Goal: Information Seeking & Learning: Learn about a topic

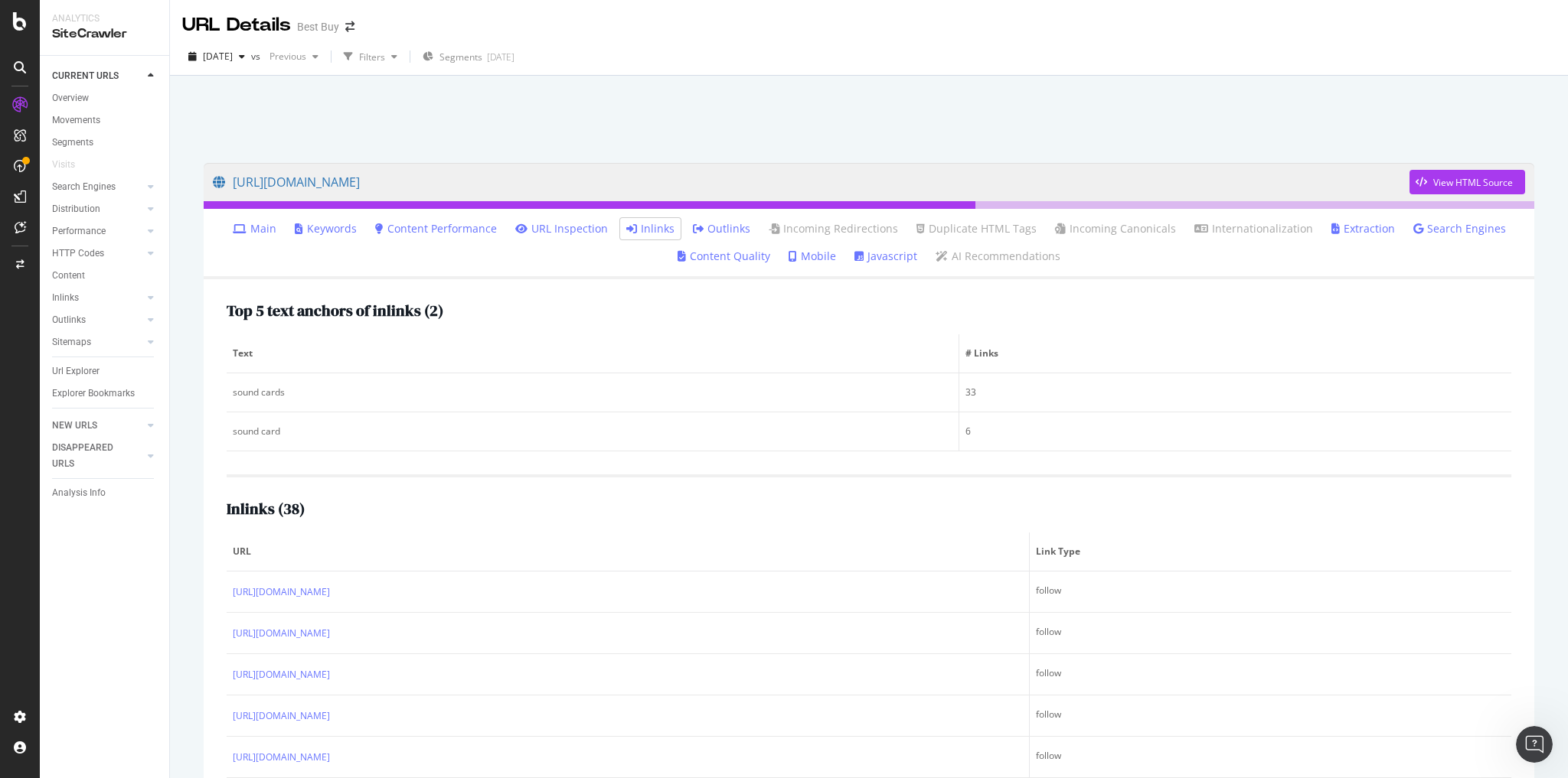
scroll to position [62, 0]
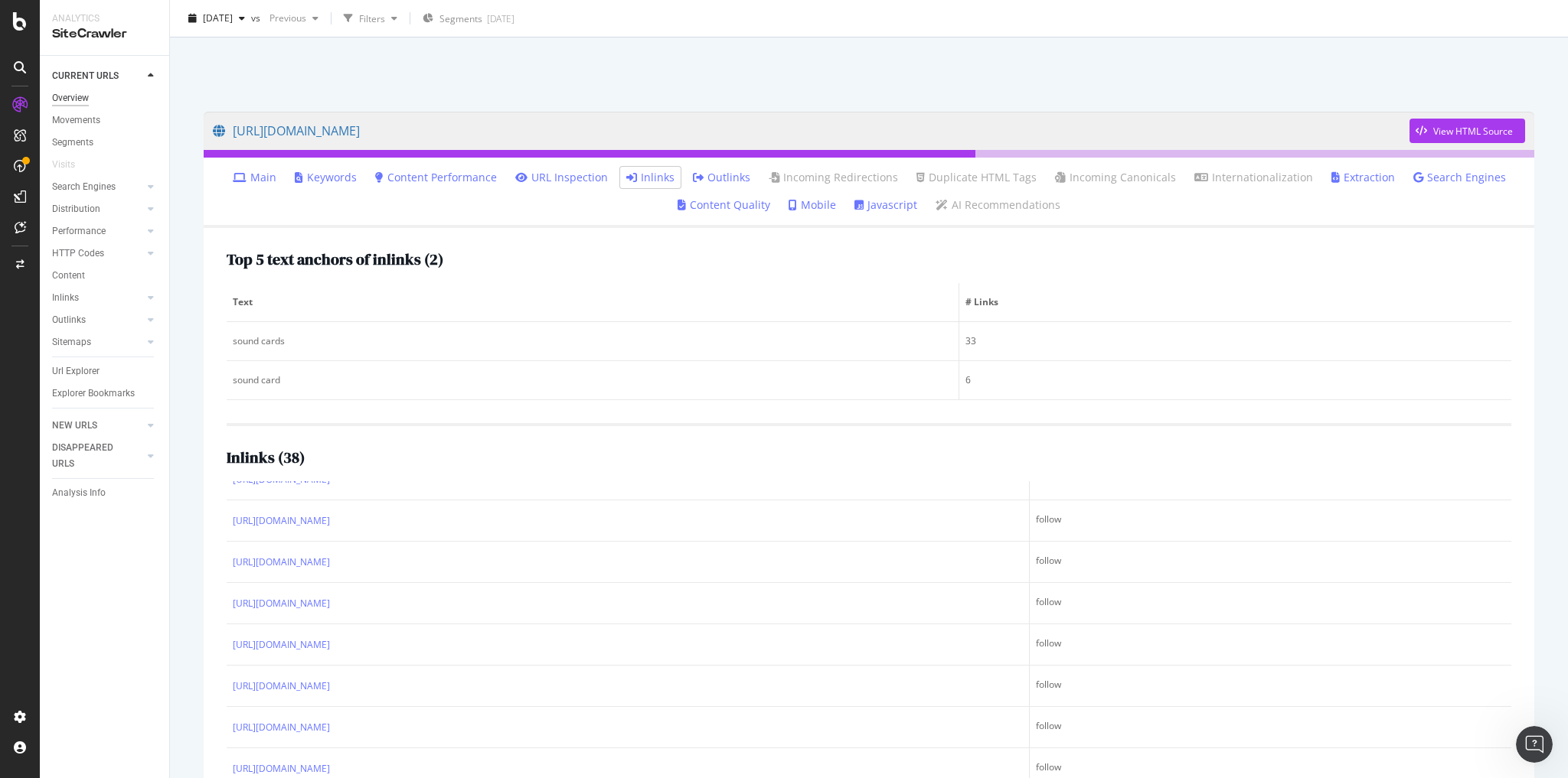
click at [85, 98] on div "Overview" at bounding box center [70, 98] width 37 height 16
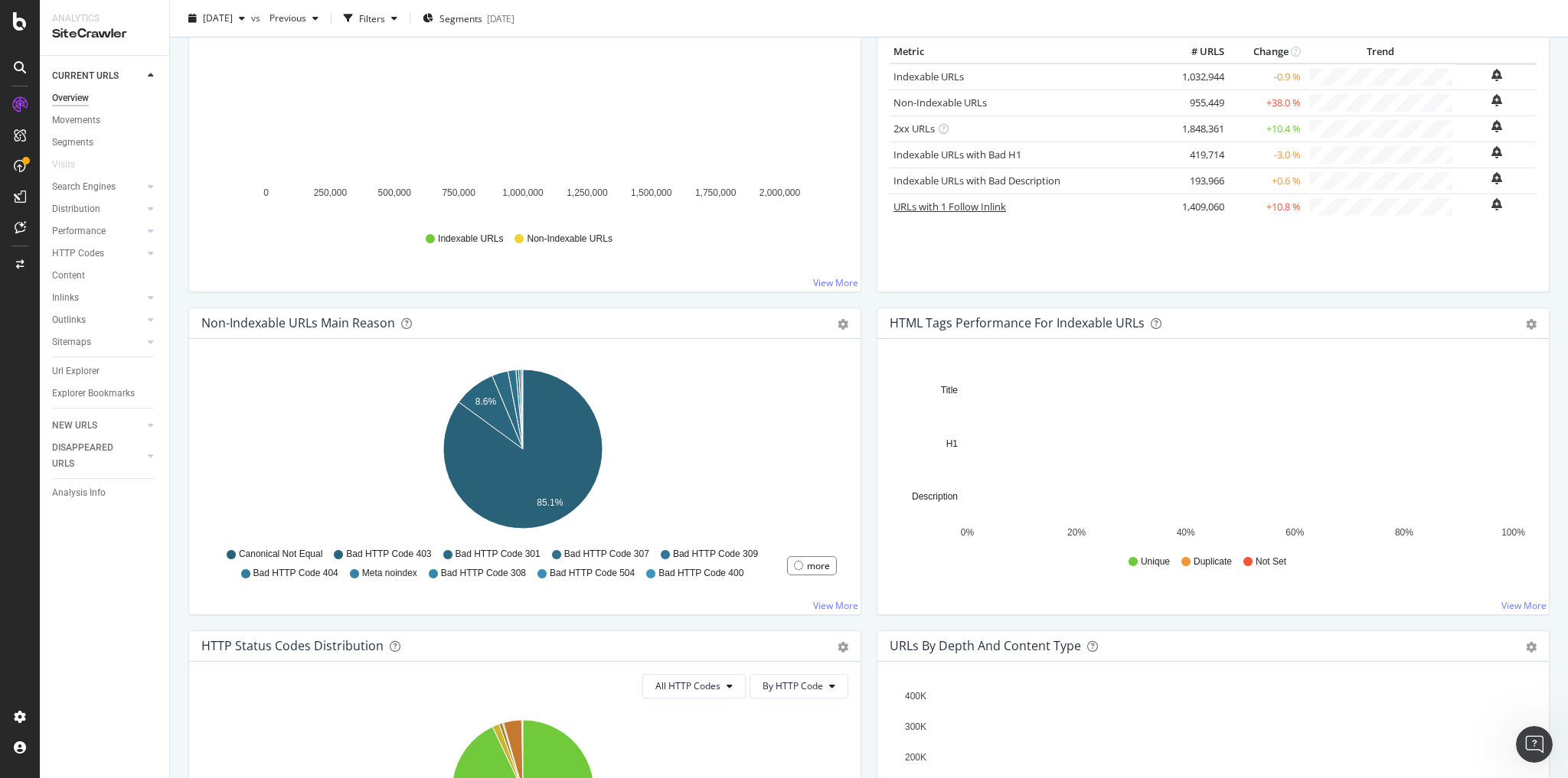
scroll to position [245, 0]
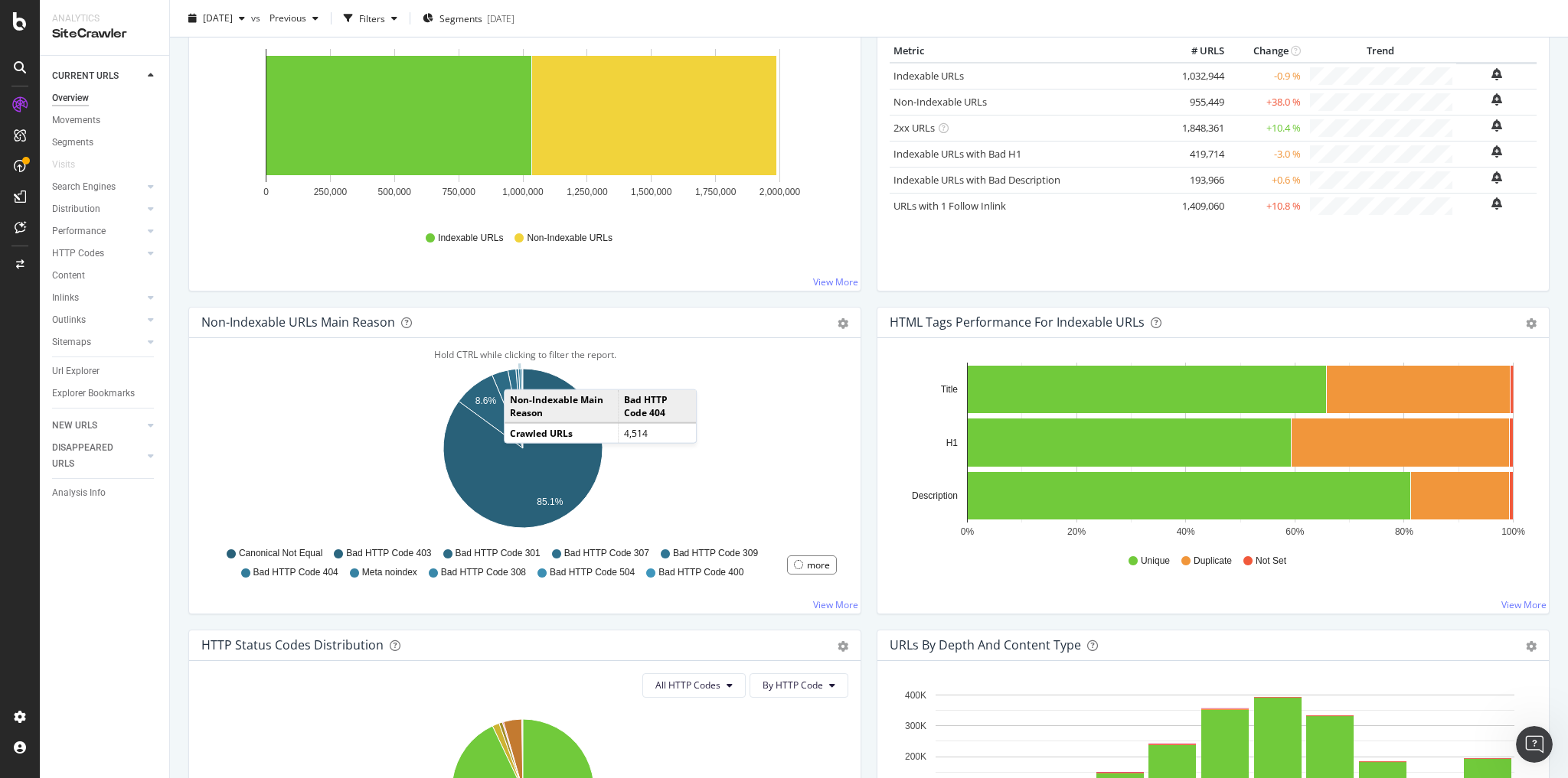
click at [519, 371] on icon "A chart." at bounding box center [520, 408] width 4 height 80
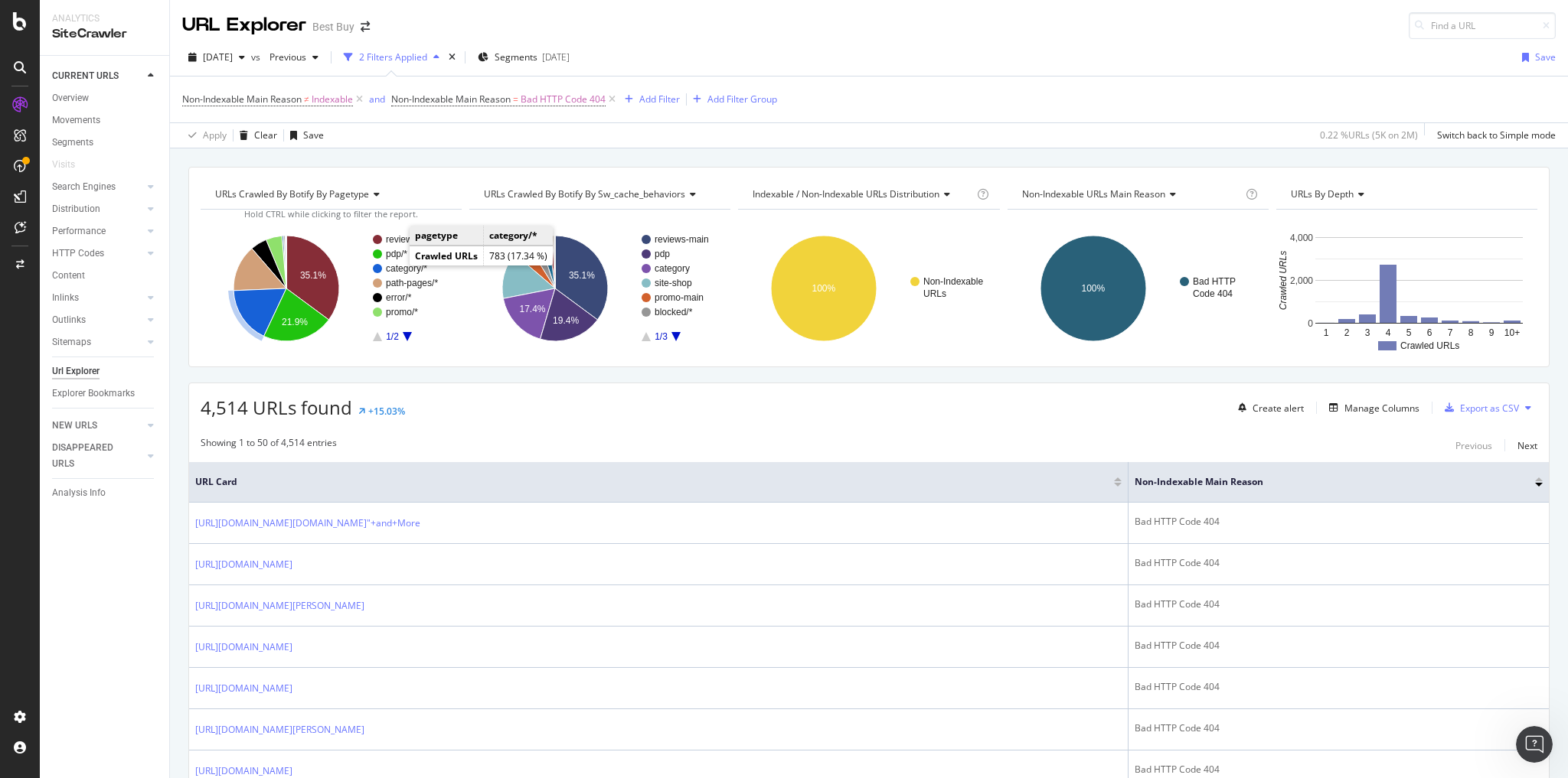
click at [395, 267] on text "category/*" at bounding box center [407, 268] width 41 height 11
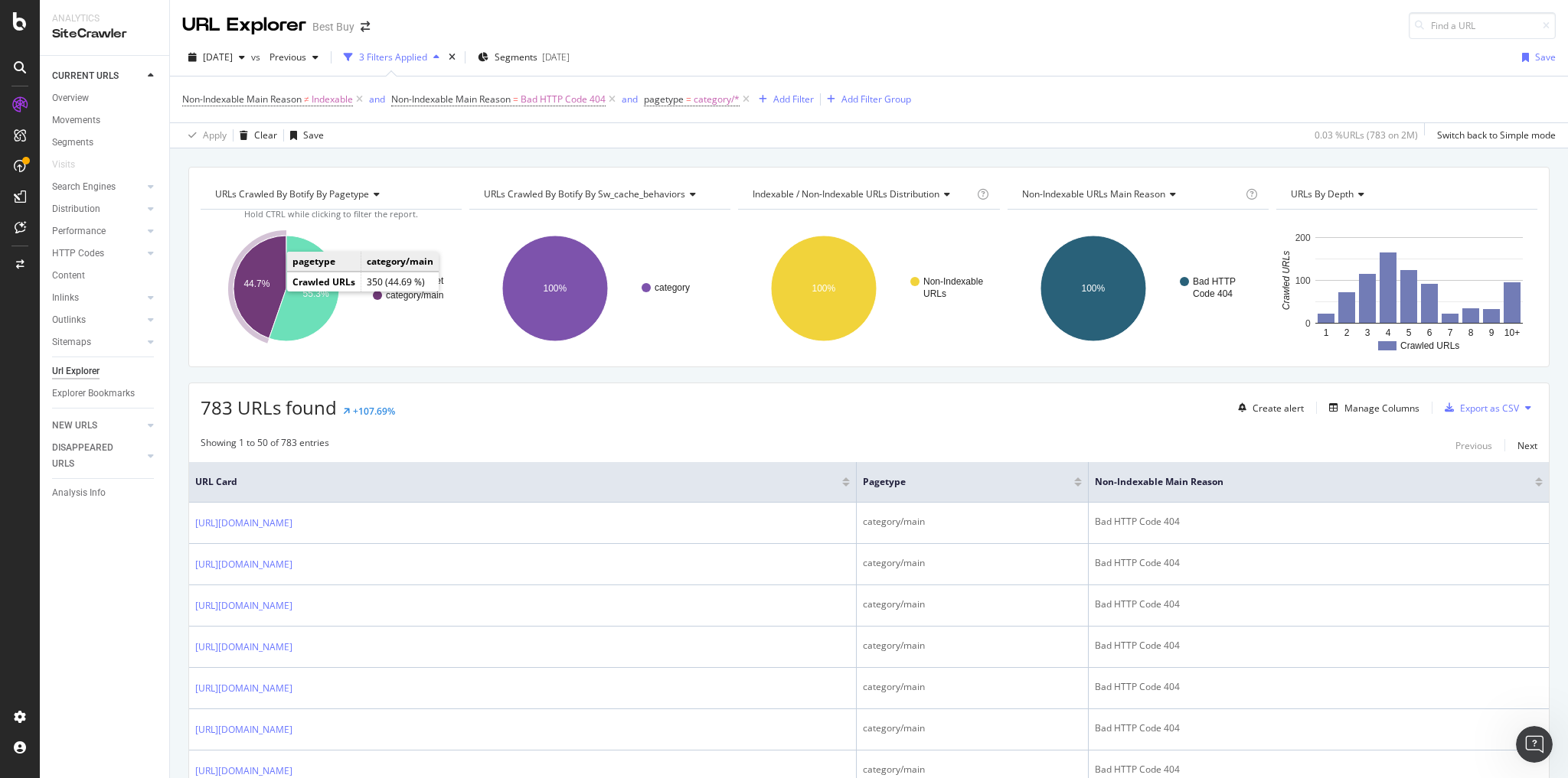
click at [263, 291] on icon "A chart." at bounding box center [260, 287] width 53 height 103
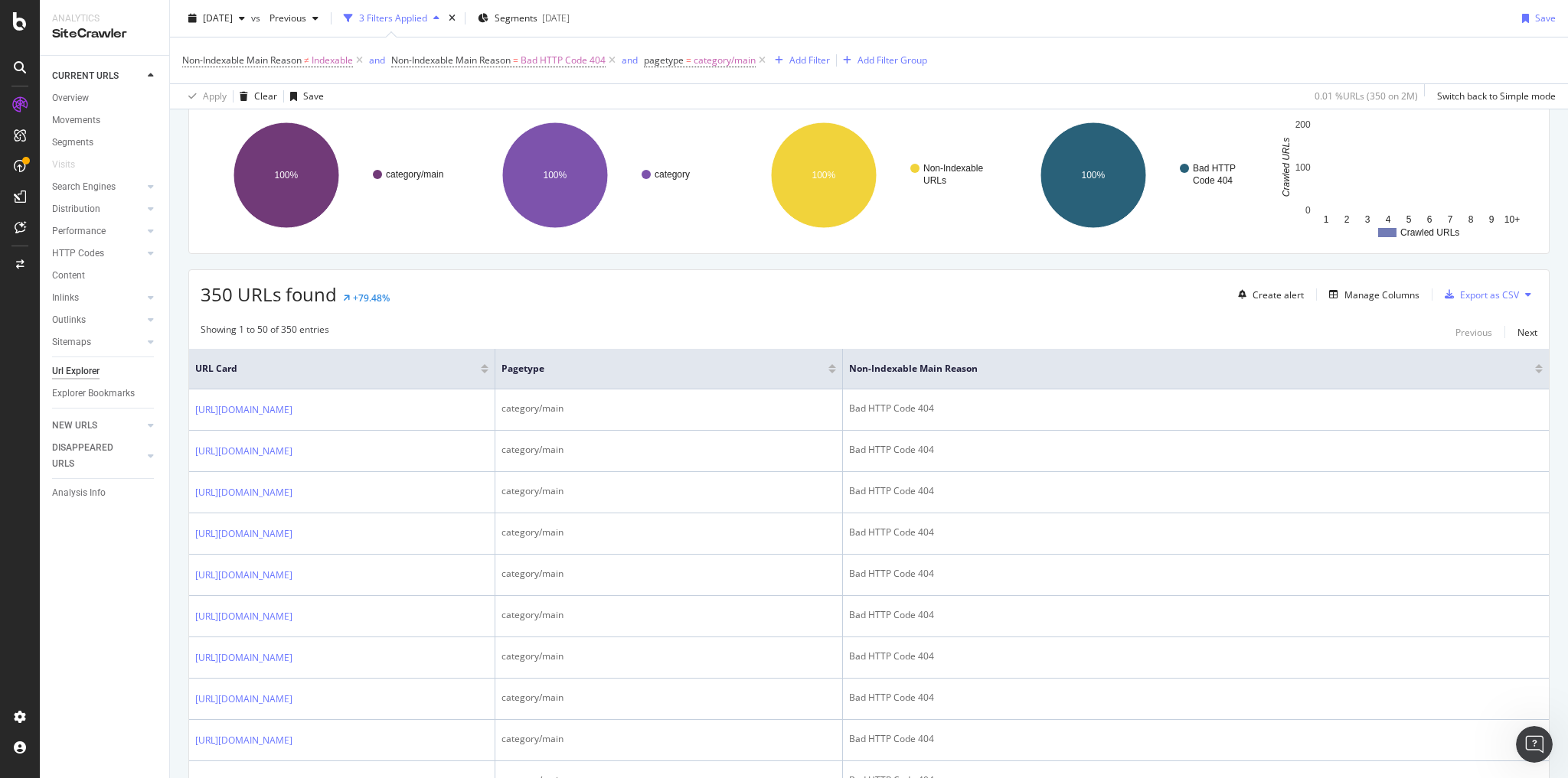
scroll to position [122, 0]
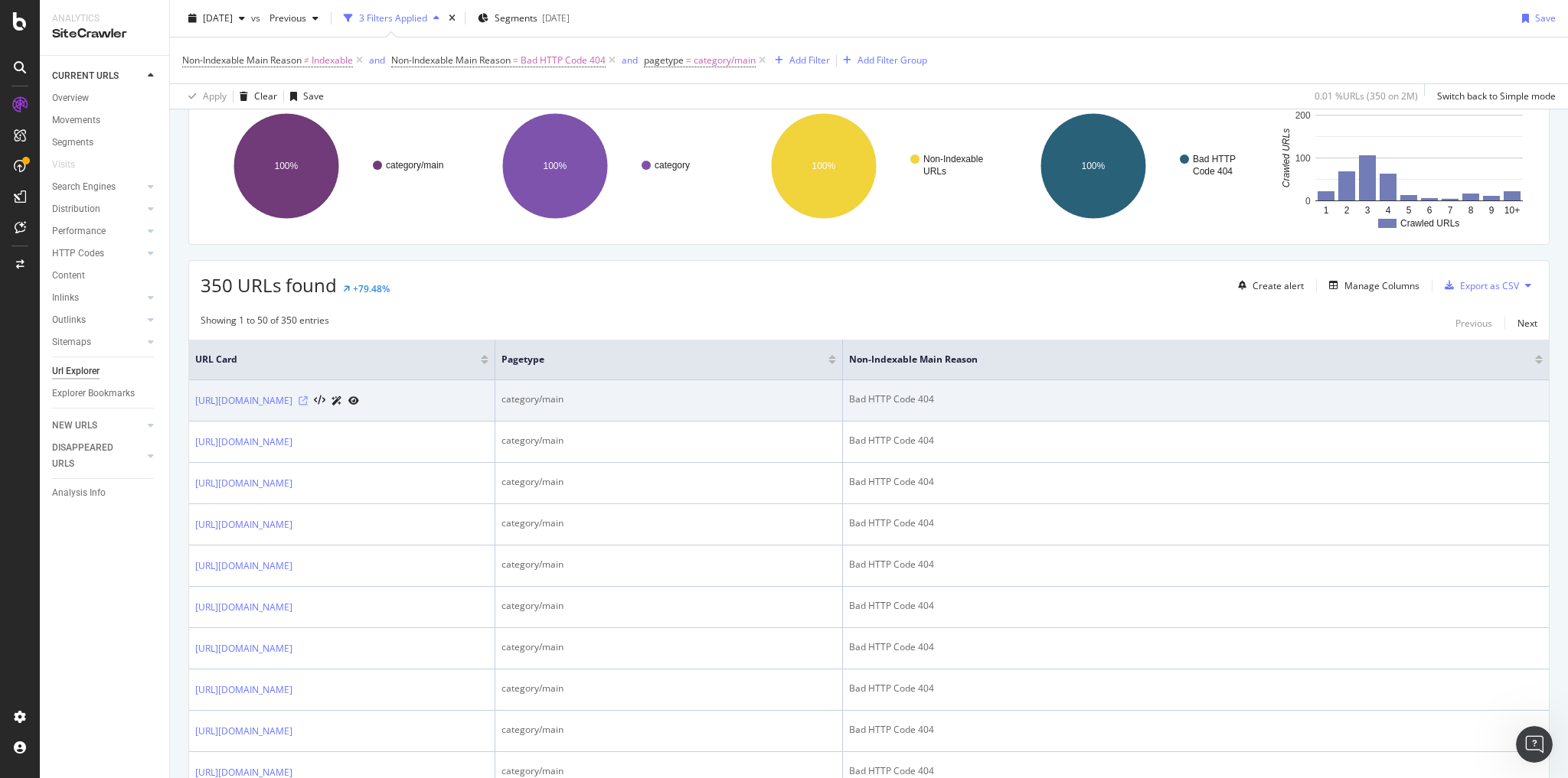
click at [307, 406] on icon at bounding box center [303, 401] width 9 height 9
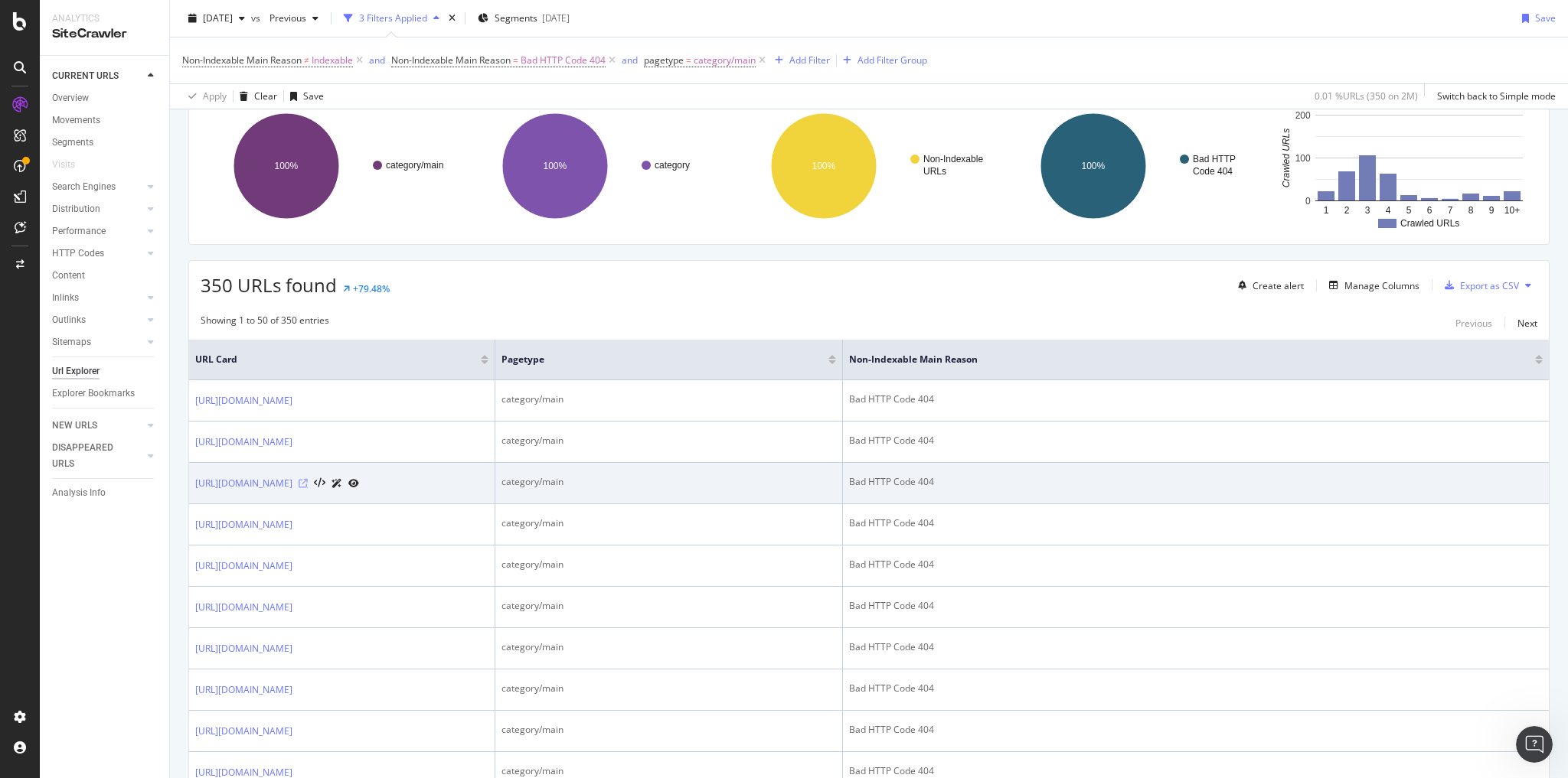
click at [307, 488] on icon at bounding box center [303, 484] width 9 height 9
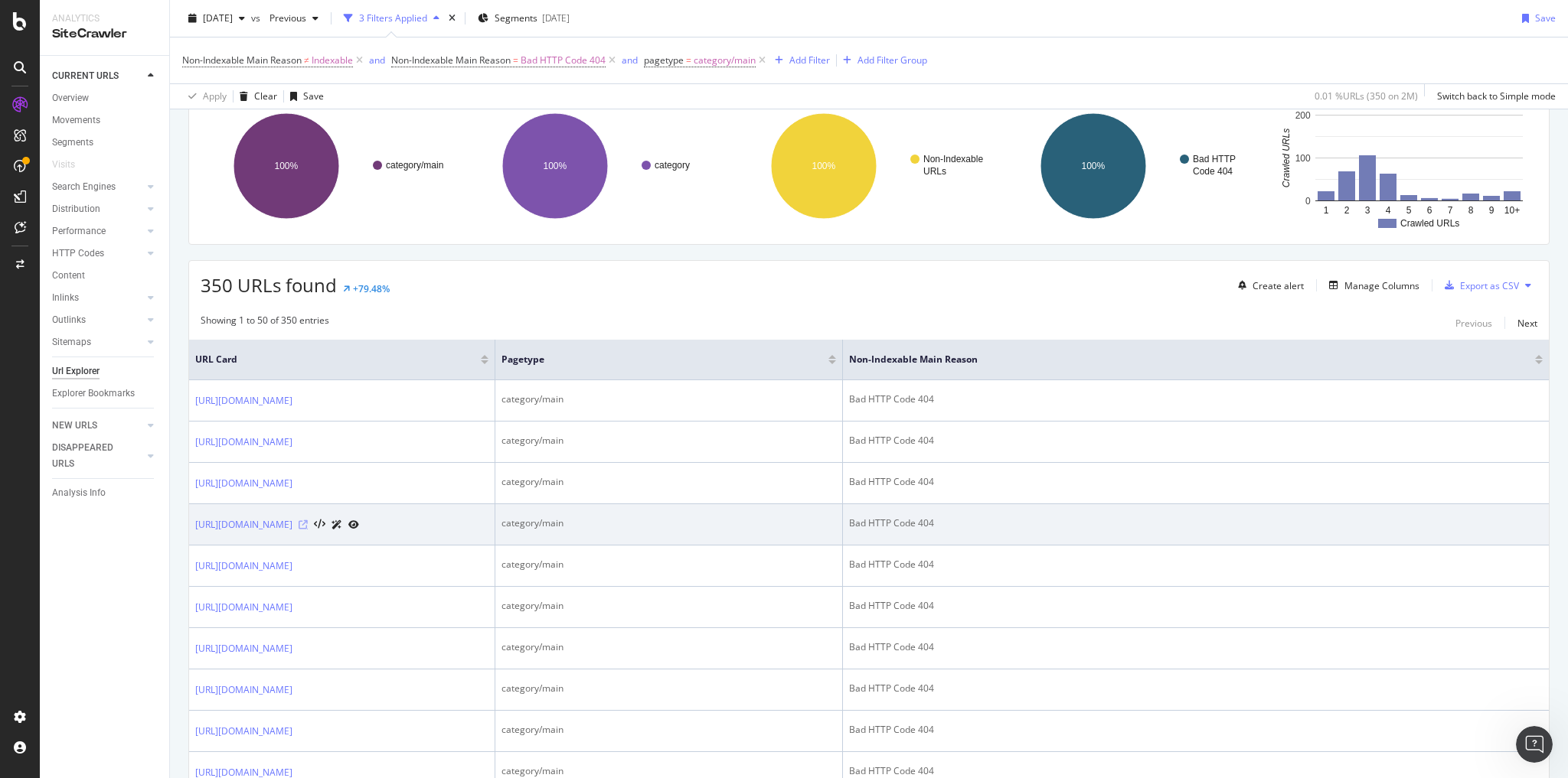
click at [307, 530] on icon at bounding box center [303, 525] width 9 height 9
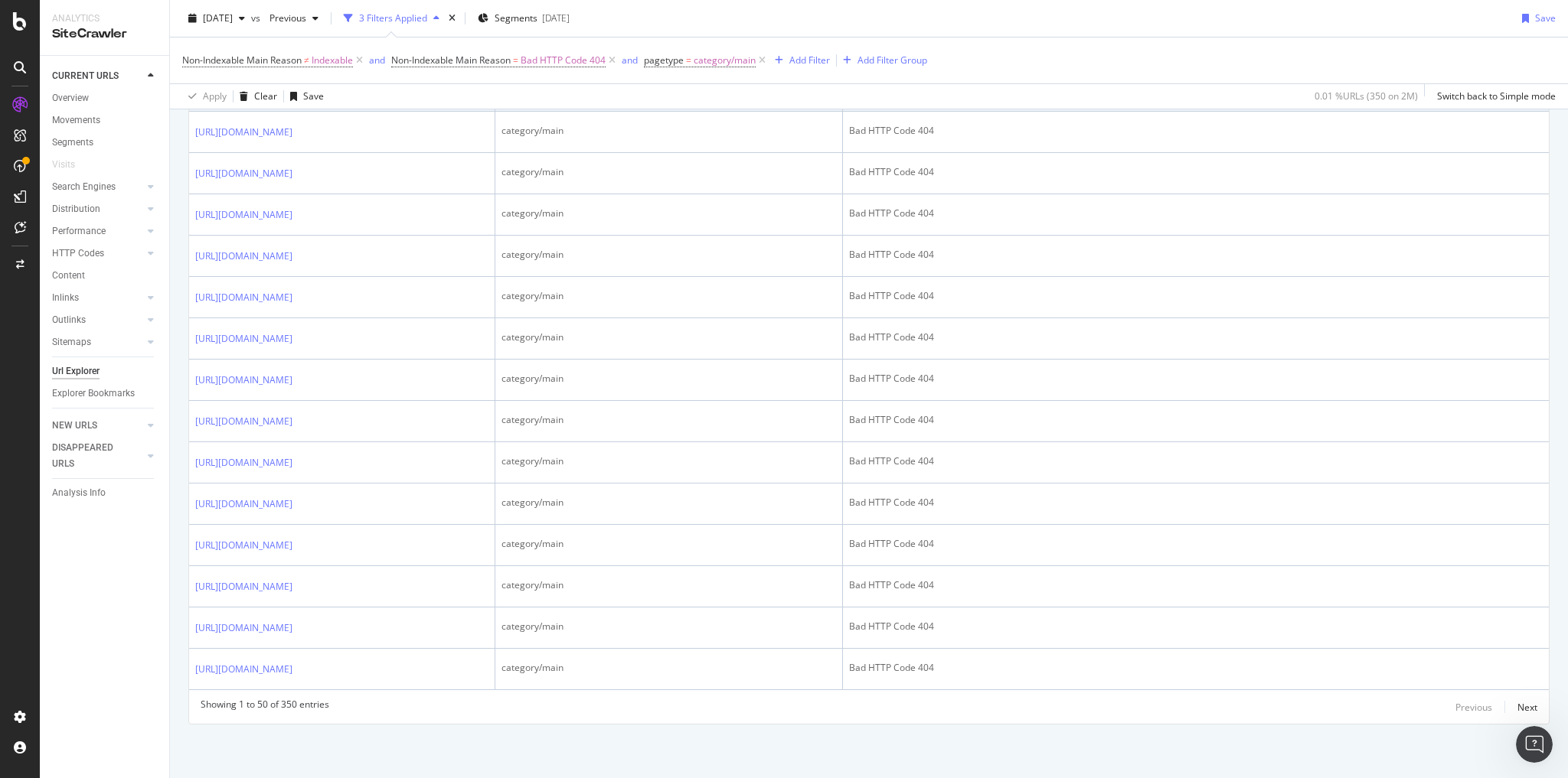
scroll to position [2387, 0]
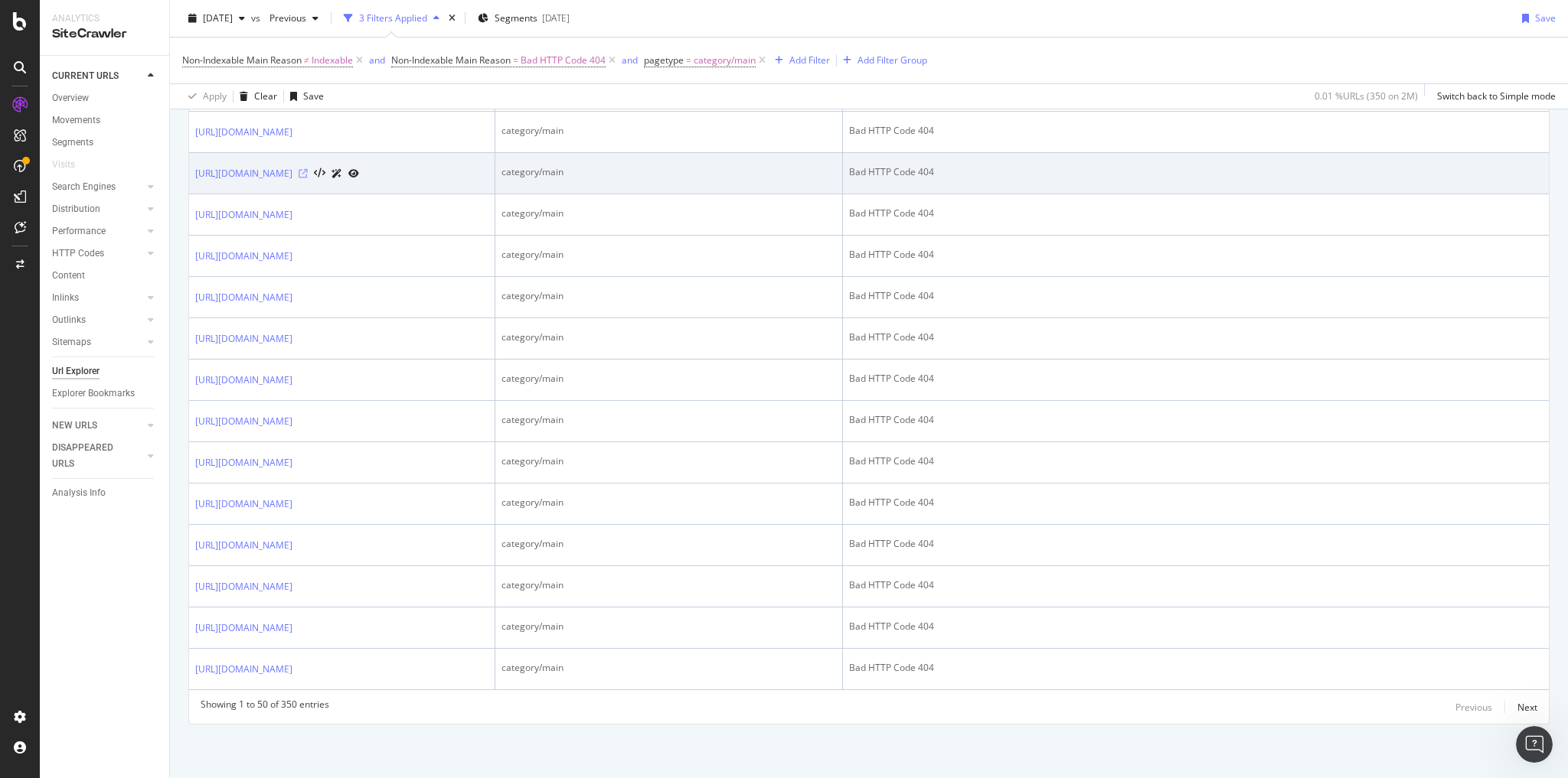
click at [307, 178] on icon at bounding box center [303, 174] width 9 height 9
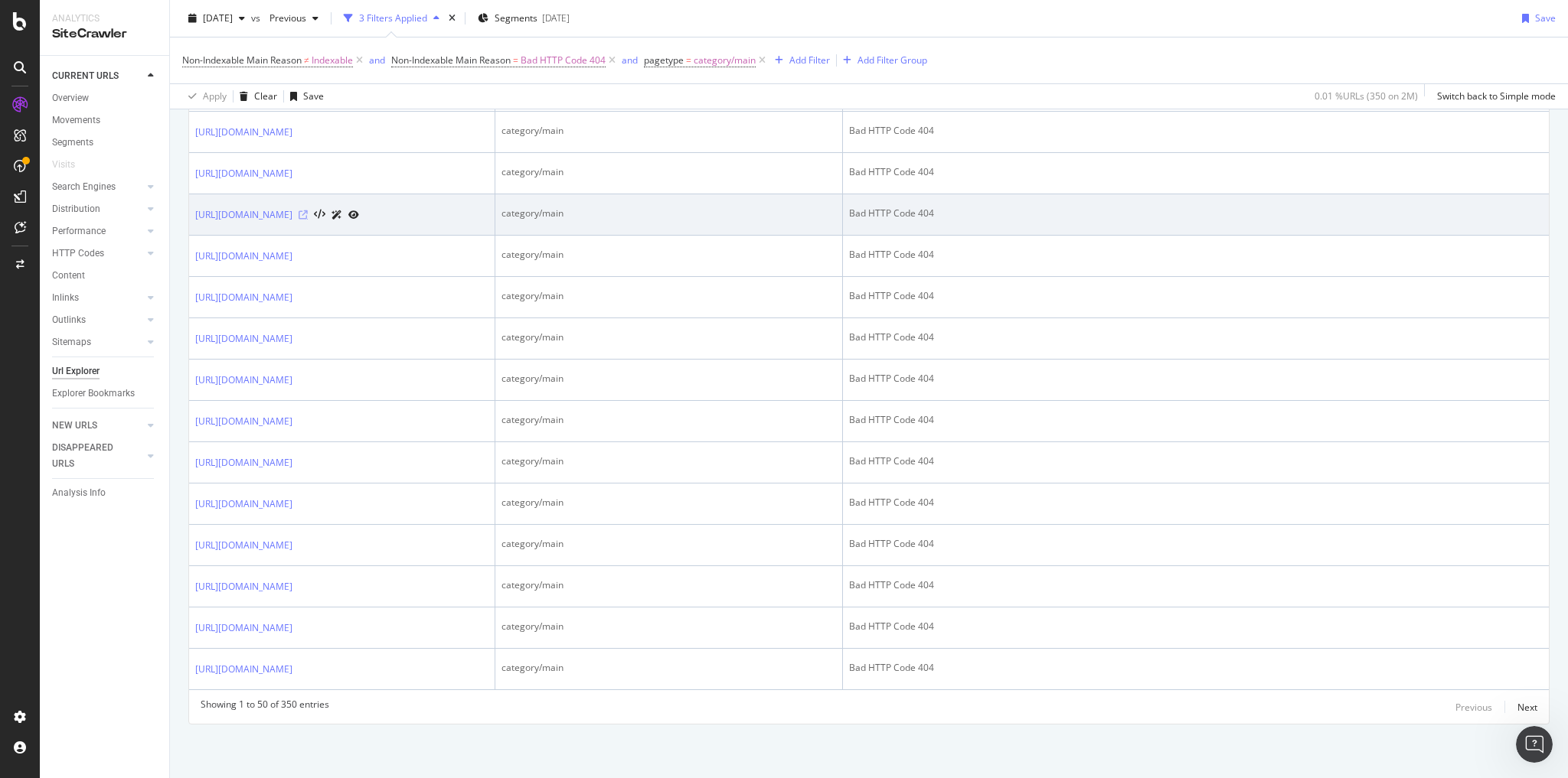
click at [307, 220] on icon at bounding box center [303, 215] width 9 height 9
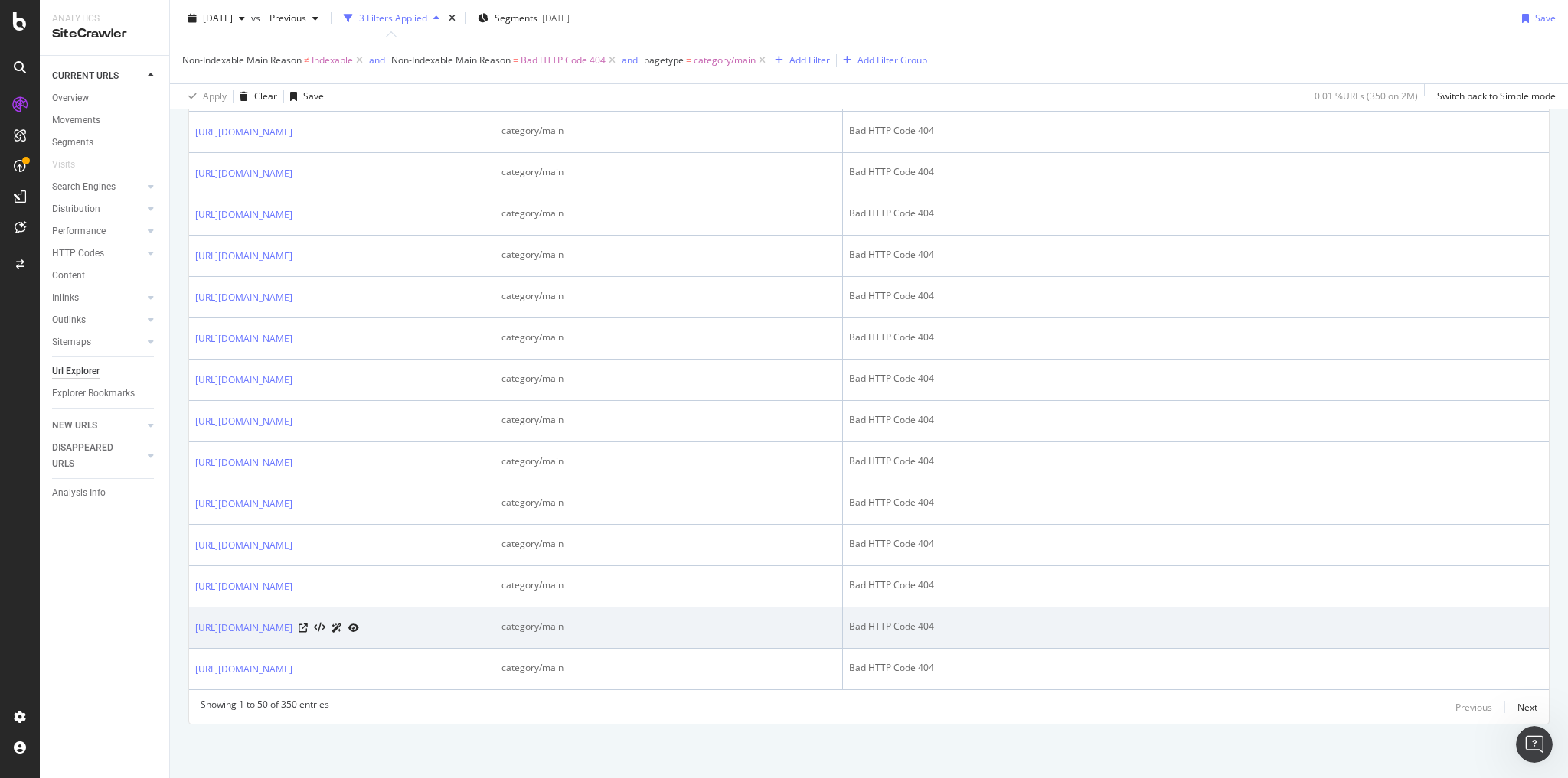
scroll to position [3089, 0]
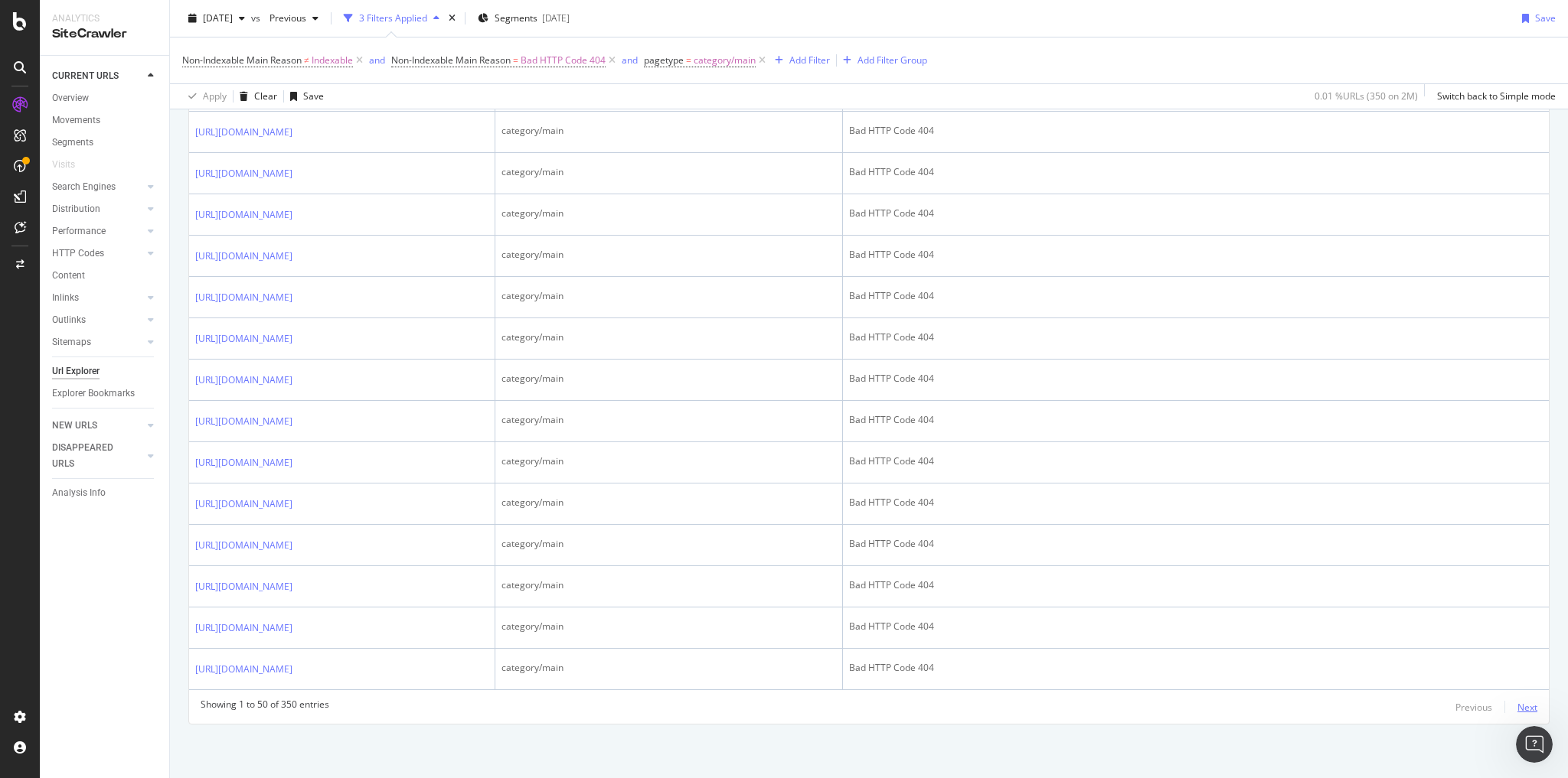
click at [1517, 707] on div "Next" at bounding box center [1527, 707] width 20 height 13
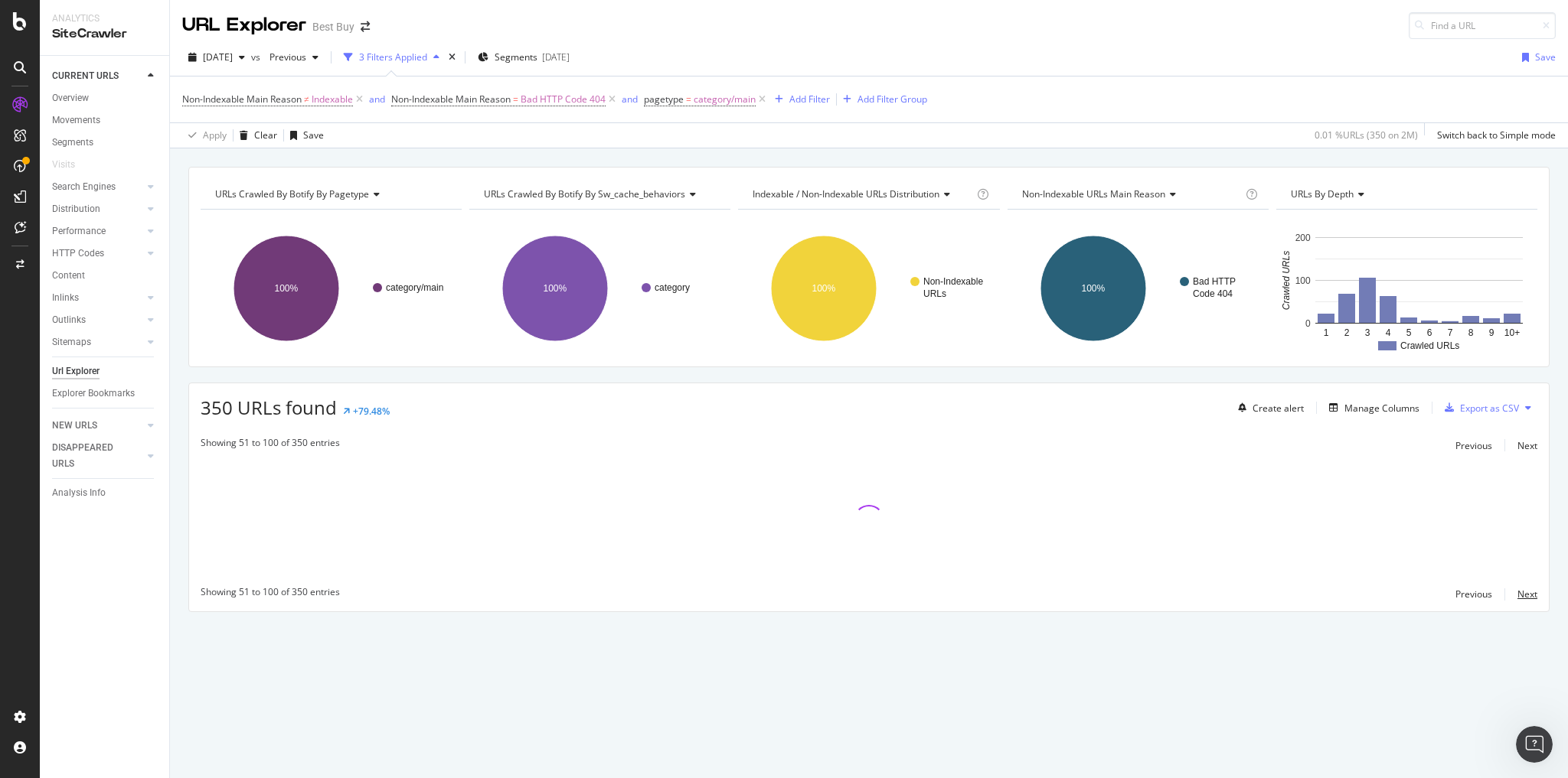
scroll to position [0, 0]
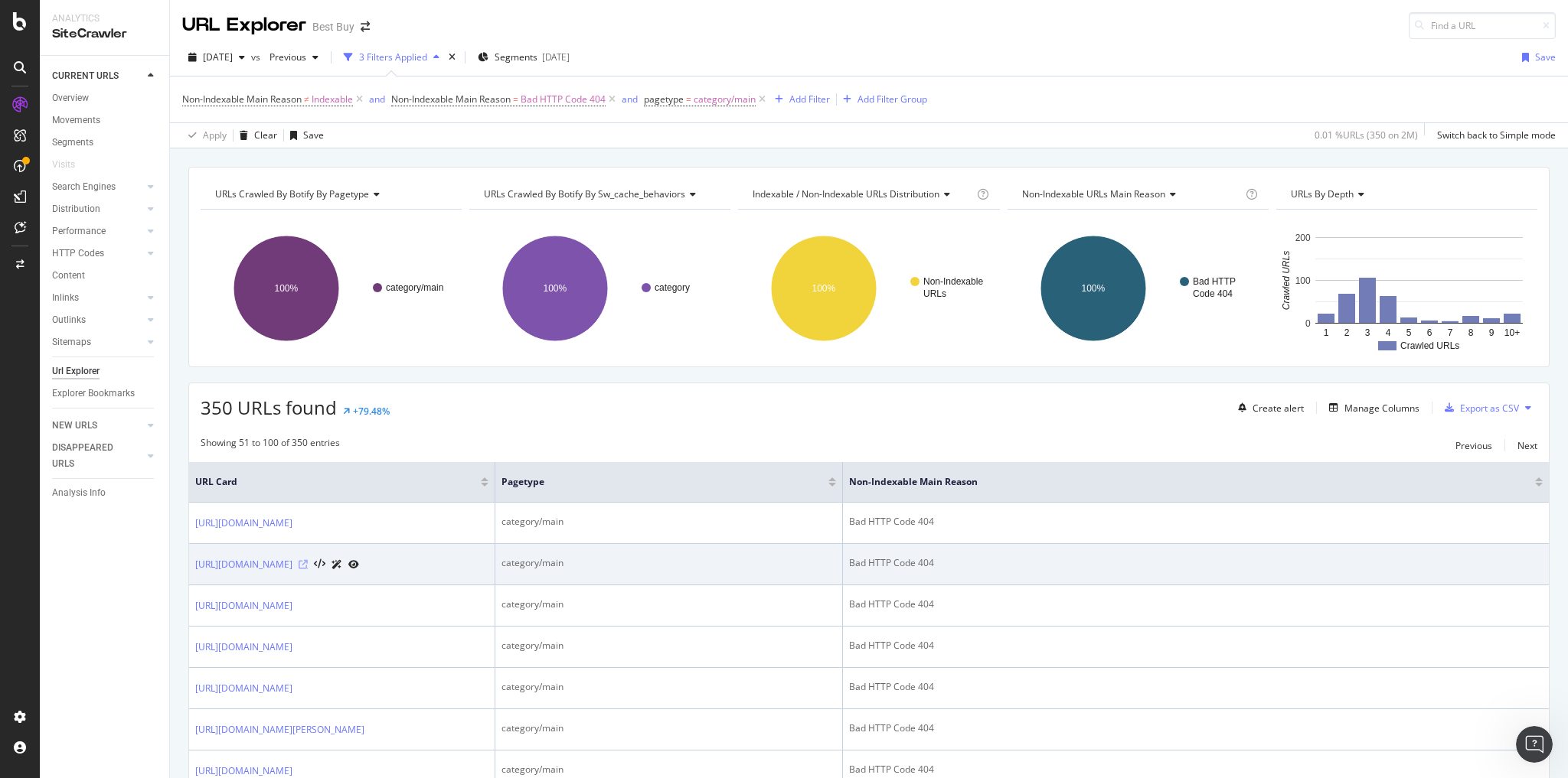
click at [307, 569] on icon at bounding box center [303, 564] width 9 height 9
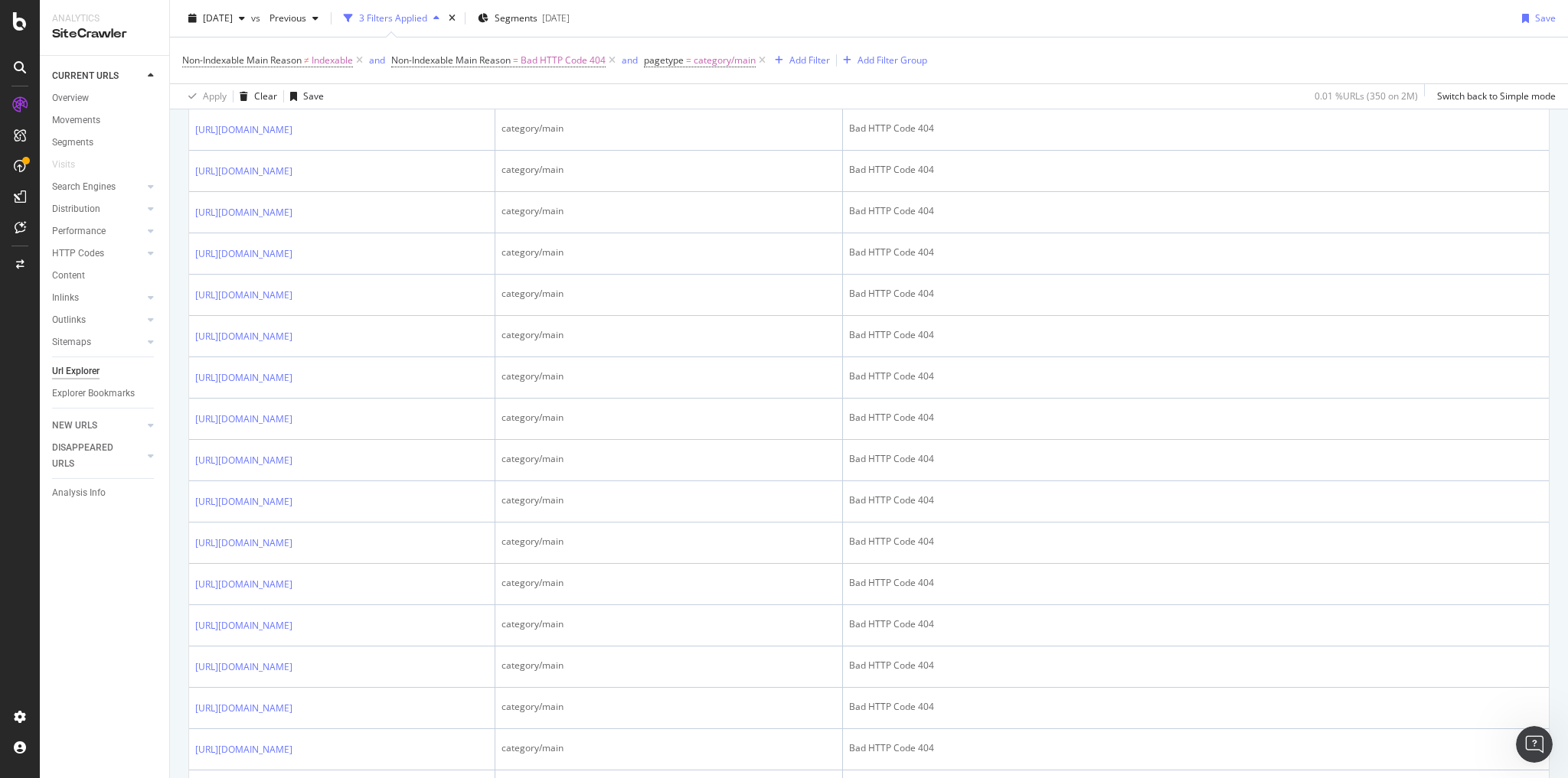
scroll to position [1346, 0]
click at [307, 90] on icon at bounding box center [303, 86] width 9 height 9
click at [89, 392] on div "Explorer Bookmarks" at bounding box center [93, 394] width 83 height 16
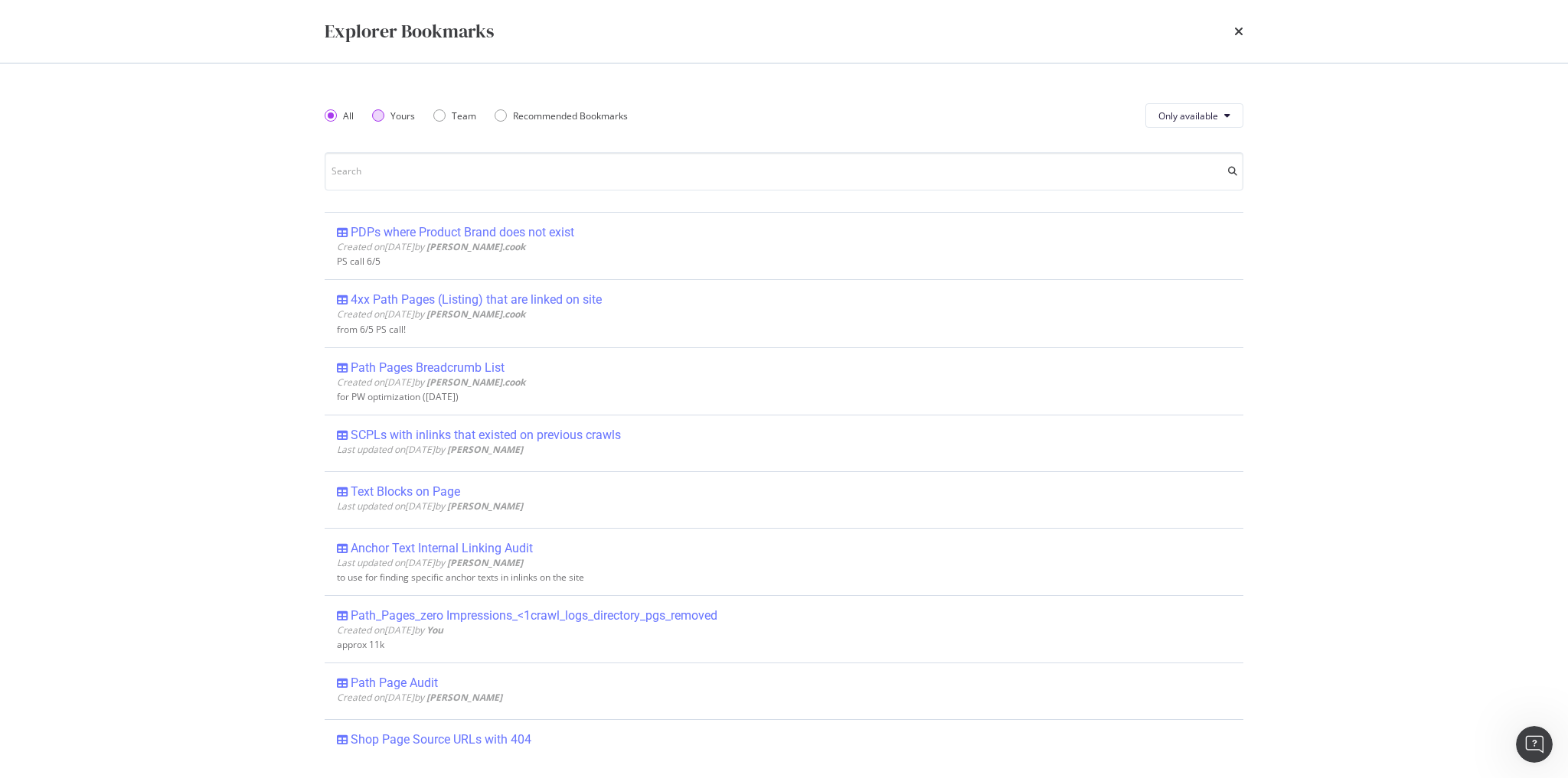
click at [388, 116] on div "Yours" at bounding box center [393, 116] width 43 height 13
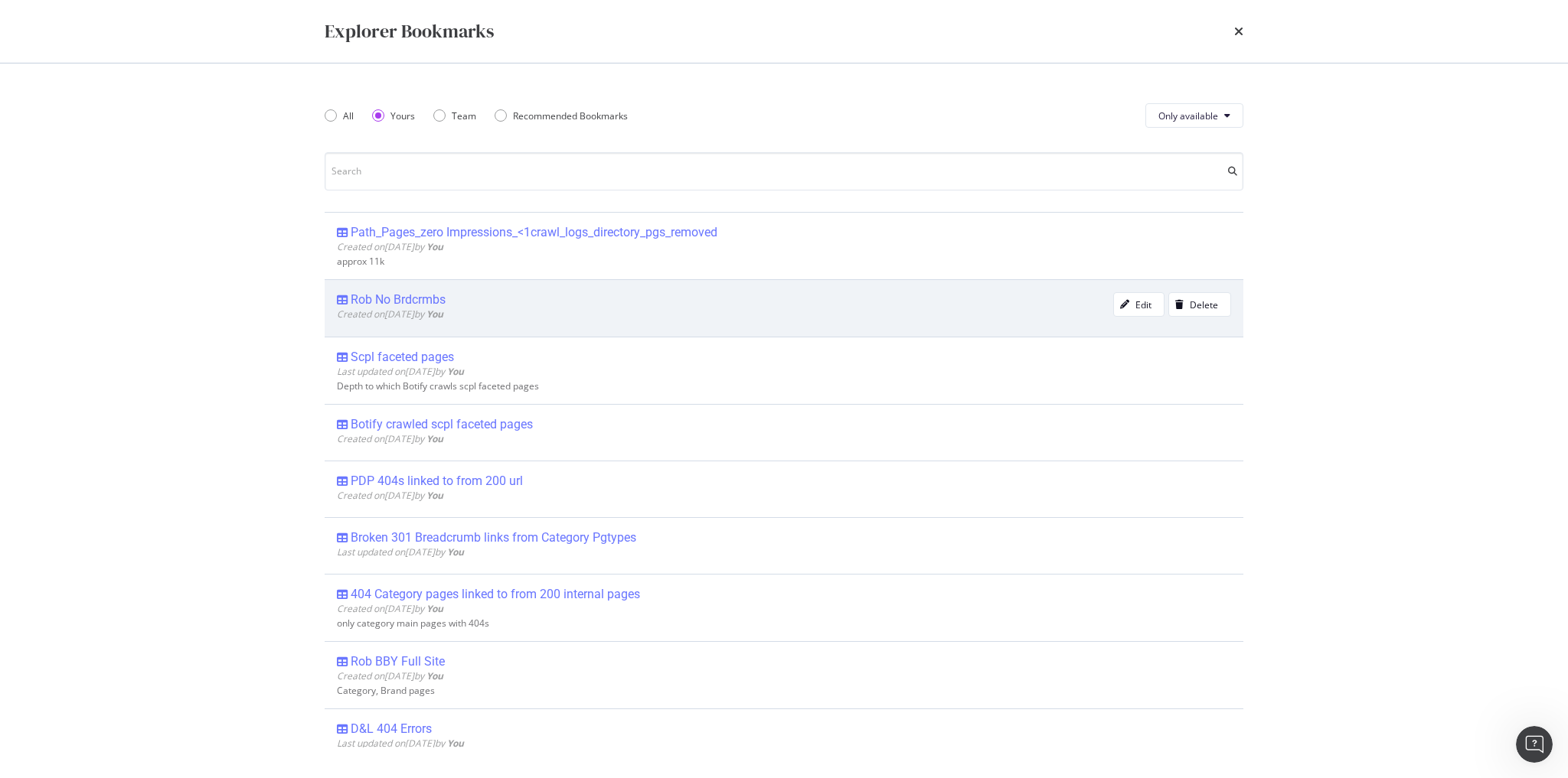
click at [424, 301] on div "Rob No Brdcrmbs" at bounding box center [397, 300] width 95 height 15
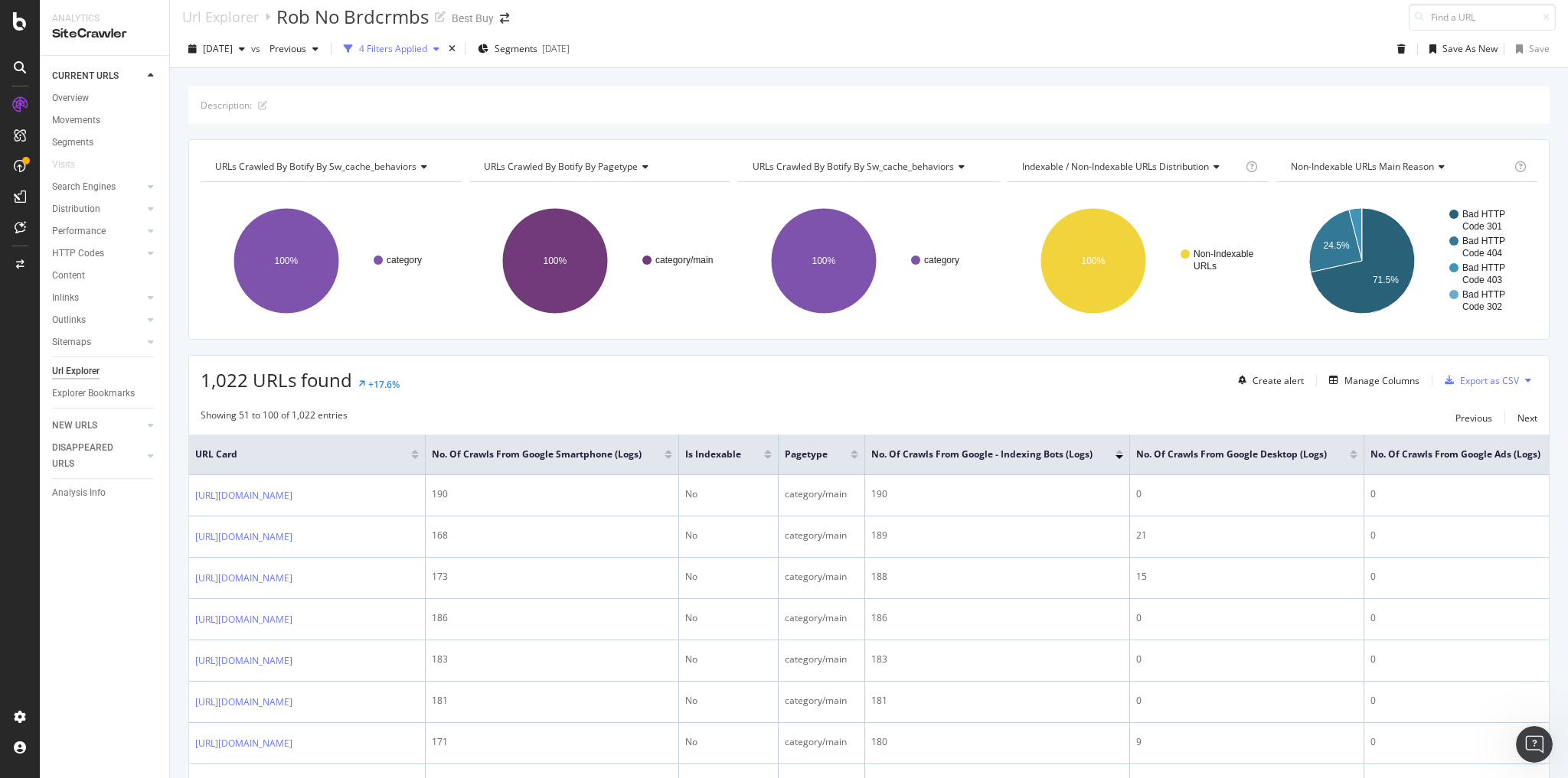
click at [427, 46] on div "4 Filters Applied" at bounding box center [393, 48] width 69 height 13
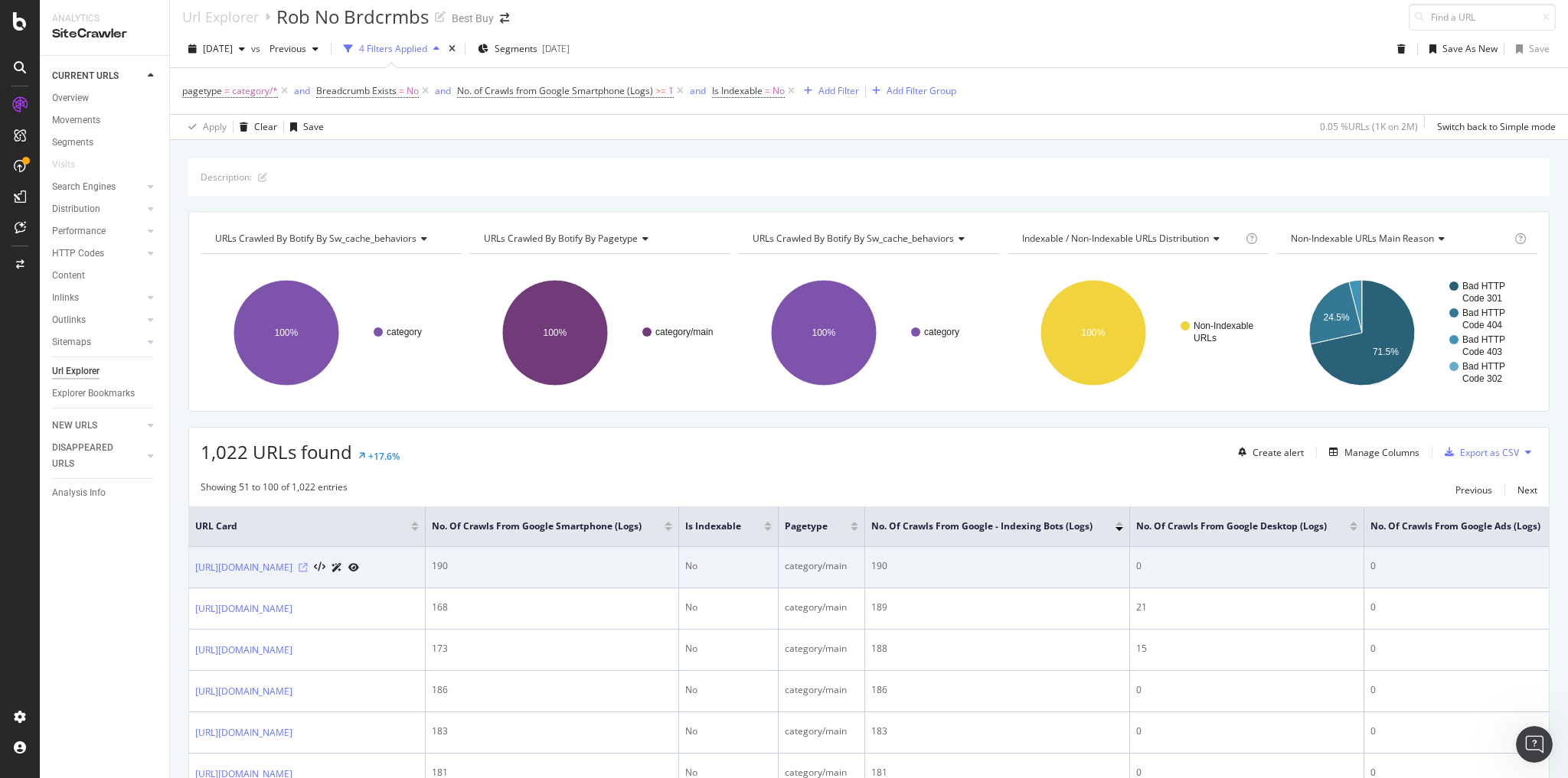
click at [307, 570] on icon at bounding box center [303, 567] width 9 height 9
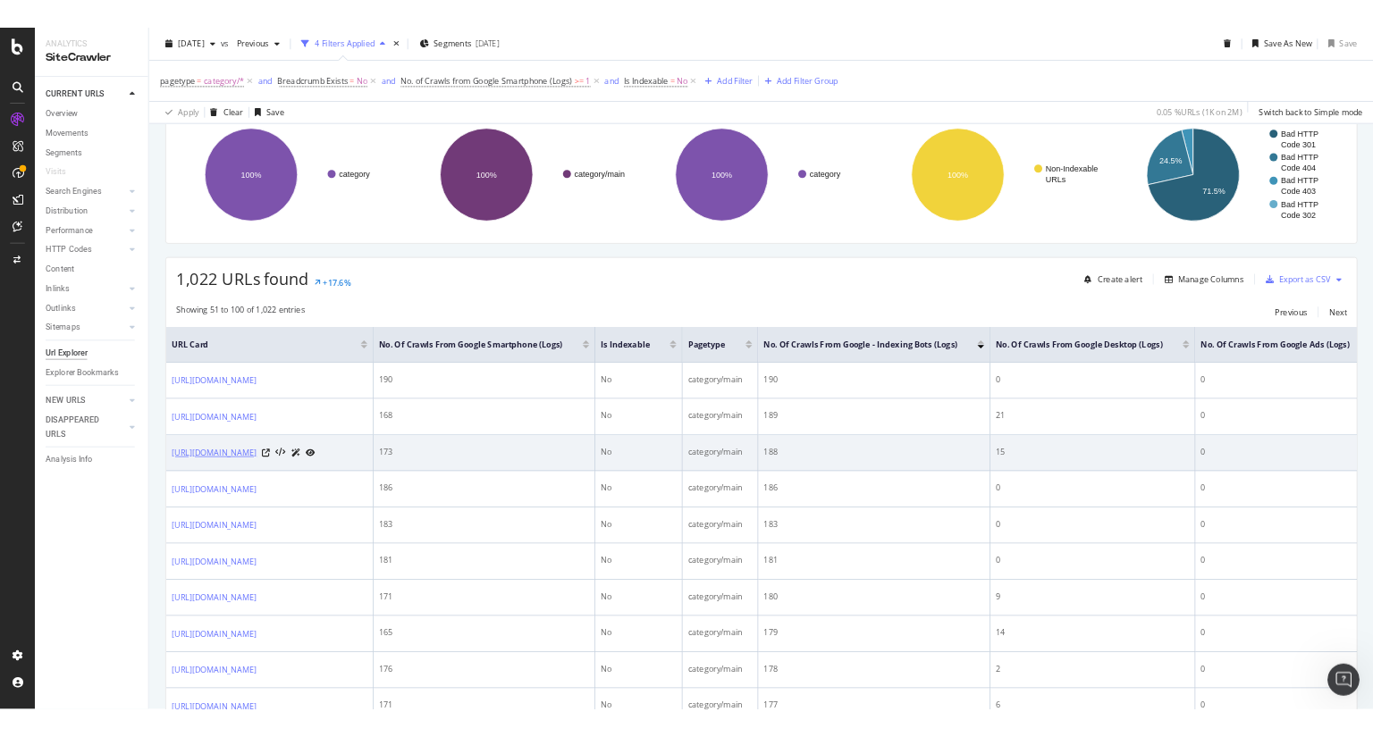
scroll to position [224, 0]
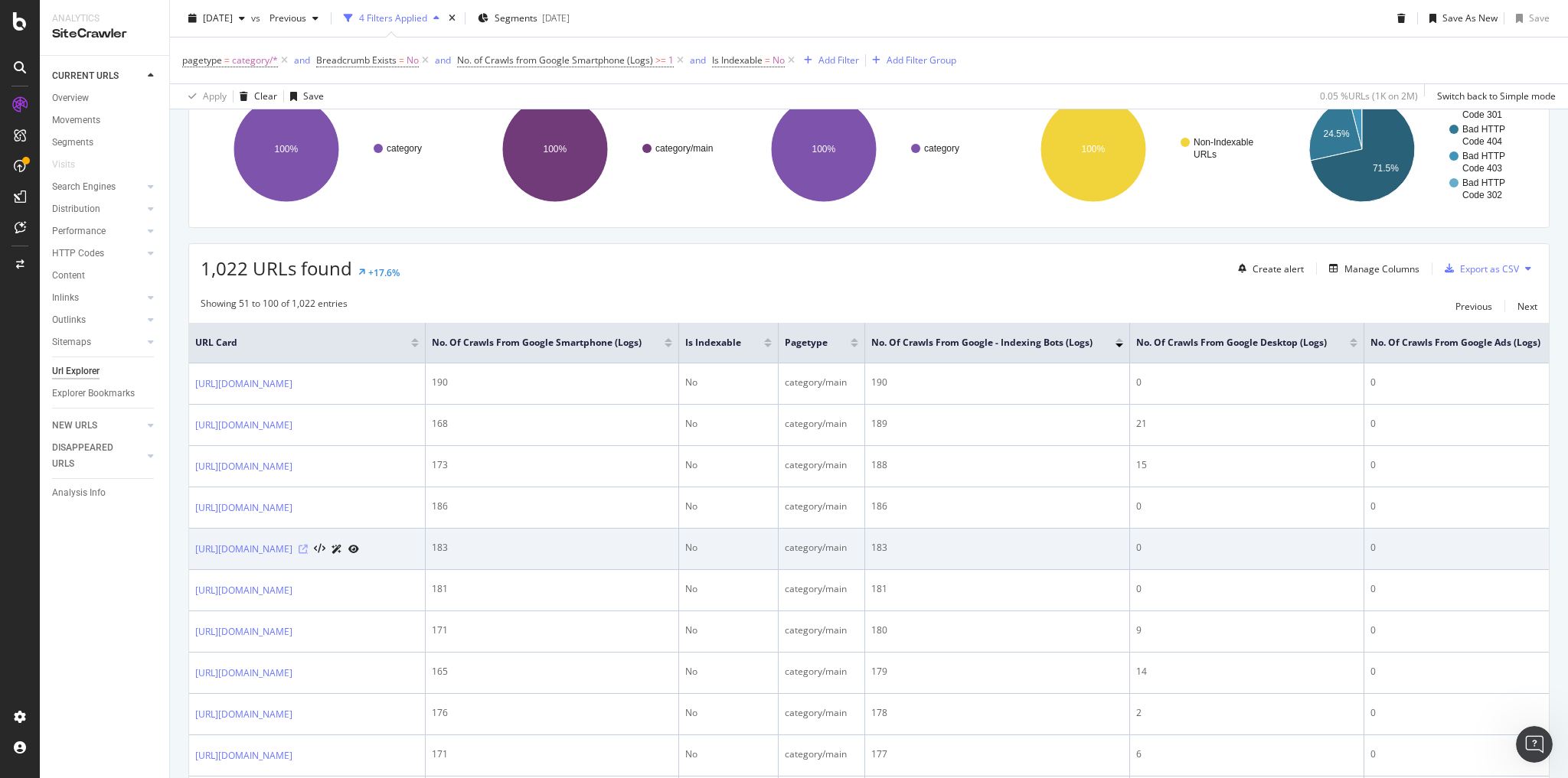
click at [307, 554] on icon at bounding box center [303, 549] width 9 height 9
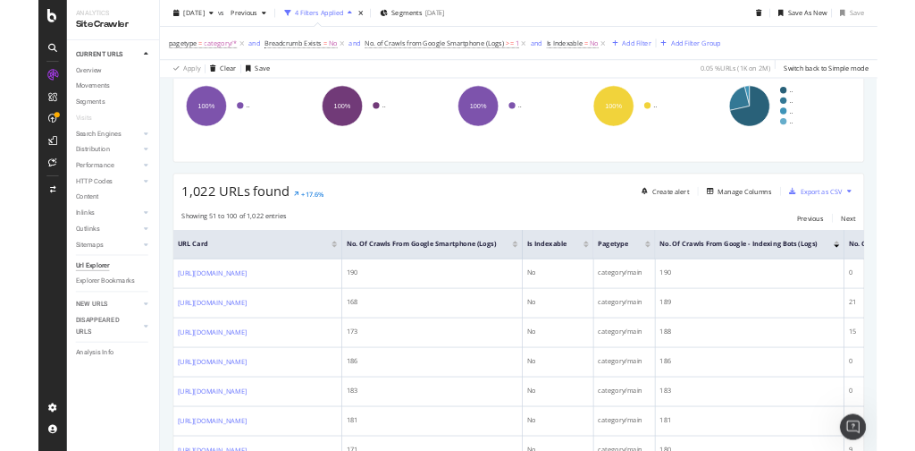
scroll to position [250, 0]
